Goal: Transaction & Acquisition: Purchase product/service

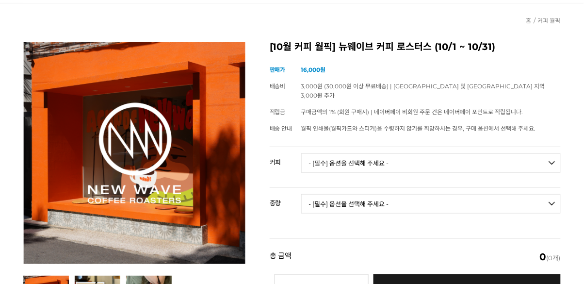
scroll to position [100, 0]
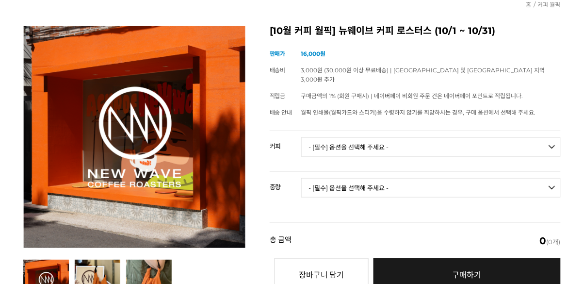
click at [384, 152] on td "- [필수] 옵션을 선택해 주세요 - ------------------- 언스페셜티 분쇄도 가이드 종이 받기 (주문 1건당 최대 1개 제공) …" at bounding box center [430, 151] width 259 height 40
click at [387, 144] on select "- [필수] 옵션을 선택해 주세요 - ------------------- 언스페셜티 분쇄도 가이드 종이 받기 (주문 1건당 최대 1개 제공) …" at bounding box center [430, 146] width 259 height 19
click at [390, 144] on select "- [필수] 옵션을 선택해 주세요 - ------------------- 언스페셜티 분쇄도 가이드 종이 받기 (주문 1건당 최대 1개 제공) …" at bounding box center [430, 146] width 259 height 19
click at [390, 145] on select "- [필수] 옵션을 선택해 주세요 - ------------------- 언스페셜티 분쇄도 가이드 종이 받기 (주문 1건당 최대 1개 제공) …" at bounding box center [430, 146] width 259 height 19
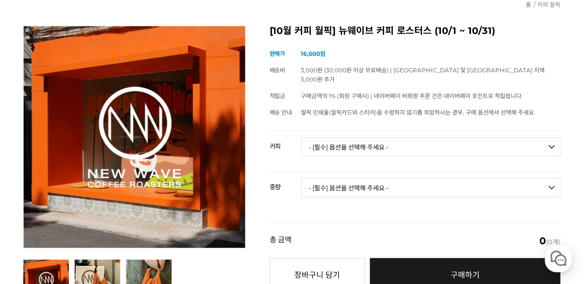
click at [386, 178] on select "- [필수] 옵션을 선택해 주세요 - -------------------" at bounding box center [430, 187] width 259 height 19
click at [503, 32] on h2 "[10월 커피 월픽] 뉴웨이브 커피 로스터스 (10/1 ~ 10/31)" at bounding box center [414, 31] width 291 height 10
click at [396, 144] on select "- [필수] 옵션을 선택해 주세요 - ------------------- 언스페셜티 분쇄도 가이드 종이 받기 (주문 1건당 최대 1개 제공) …" at bounding box center [430, 146] width 259 height 19
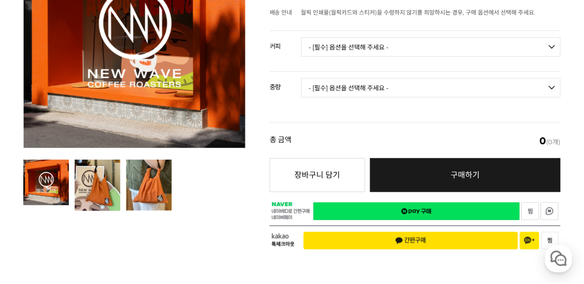
scroll to position [294, 0]
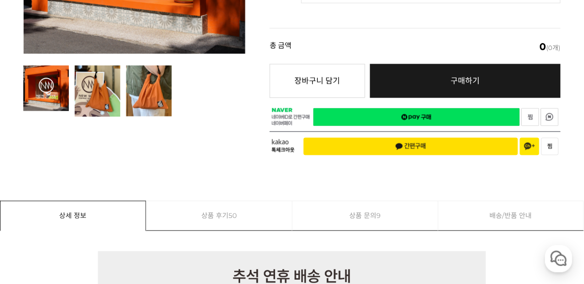
click at [186, 218] on link "상품 후기 50" at bounding box center [218, 215] width 145 height 29
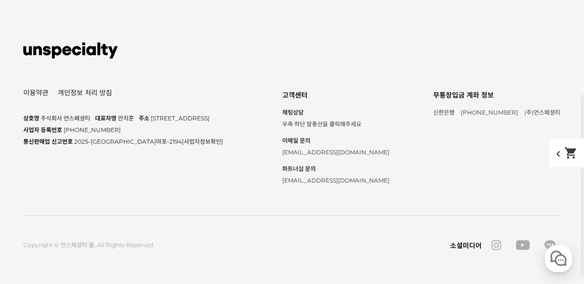
scroll to position [6710, 0]
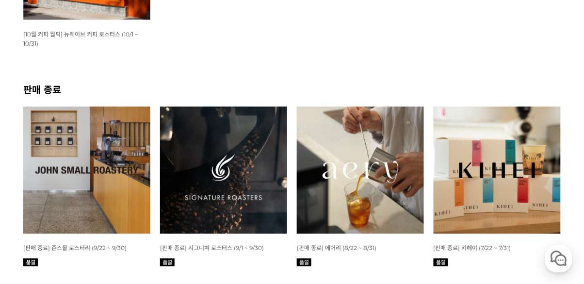
scroll to position [307, 0]
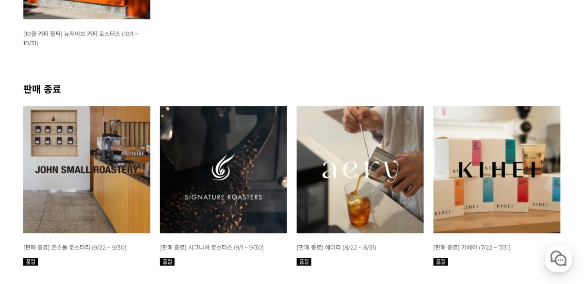
click at [177, 220] on img at bounding box center [223, 169] width 127 height 127
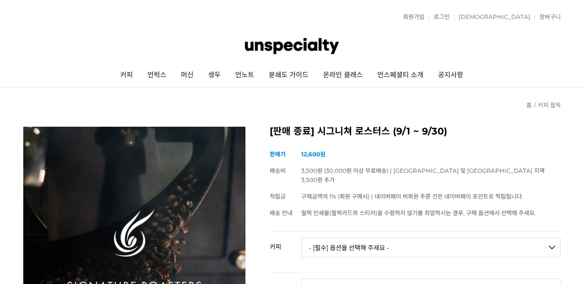
click at [552, 237] on select "- [필수] 옵션을 선택해 주세요 - ------------------- 언스페셜티 분쇄도 가이드 종이(주문 1건당 최대 1개 제공) 월픽 인…" at bounding box center [430, 246] width 259 height 19
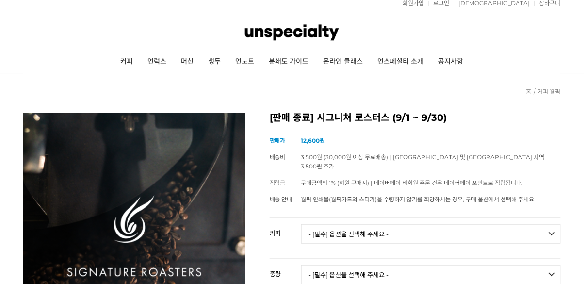
scroll to position [14, 0]
click at [557, 238] on select "- [필수] 옵션을 선택해 주세요 - ------------------- 언스페셜티 분쇄도 가이드 종이(주문 1건당 최대 1개 제공) 월픽 인…" at bounding box center [430, 233] width 259 height 19
click at [551, 243] on select "- [필수] 옵션을 선택해 주세요 - ------------------- 언스페셜티 분쇄도 가이드 종이(주문 1건당 최대 1개 제공) 월픽 인…" at bounding box center [430, 233] width 259 height 19
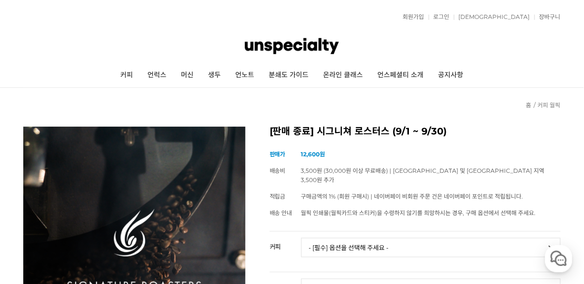
click at [552, 240] on select "- [필수] 옵션을 선택해 주세요 - ------------------- 언스페셜티 분쇄도 가이드 종이(주문 1건당 최대 1개 제공) 월픽 인…" at bounding box center [430, 246] width 259 height 19
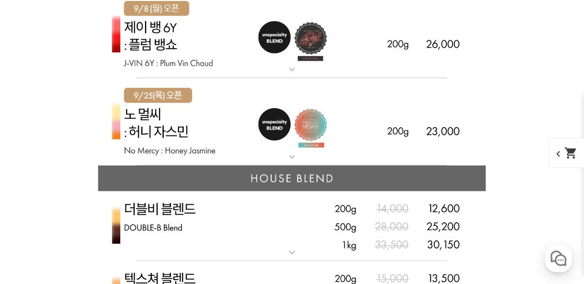
scroll to position [2489, 0]
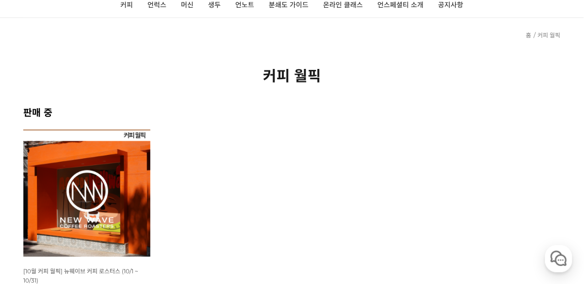
click at [68, 171] on img at bounding box center [86, 192] width 127 height 127
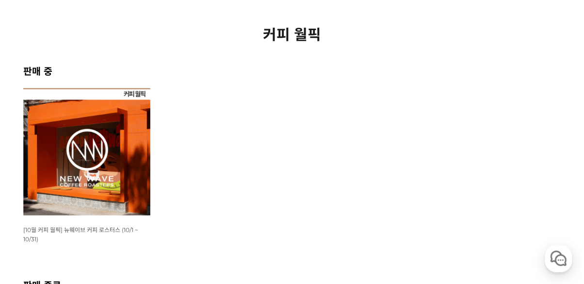
scroll to position [116, 0]
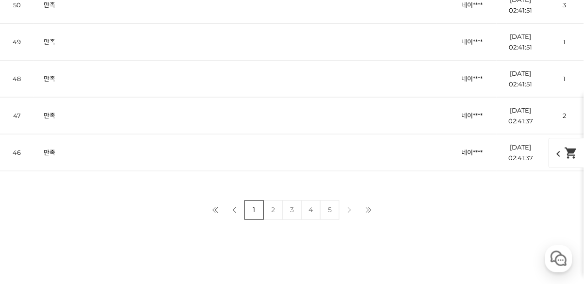
scroll to position [3513, 0]
